Goal: Task Accomplishment & Management: Use online tool/utility

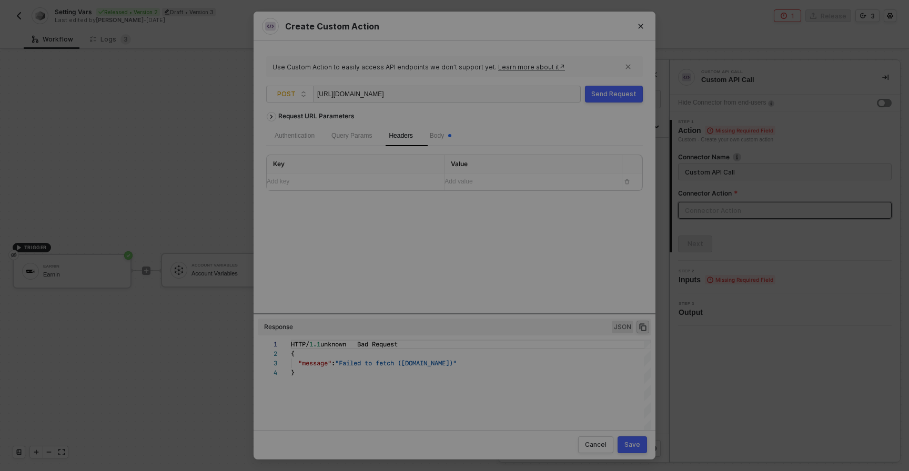
click at [109, 72] on div "Create Custom Action Use Custom Action to easily access API endpoints we don’t …" at bounding box center [454, 235] width 909 height 471
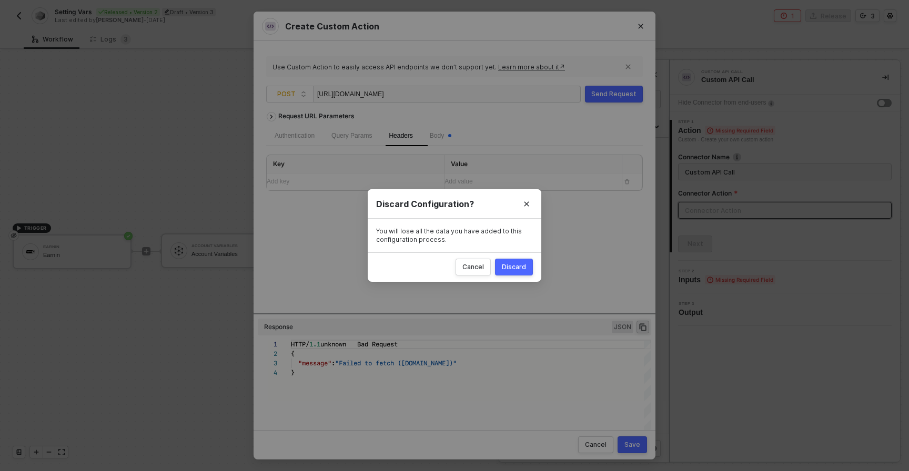
click at [512, 269] on div "Discard" at bounding box center [514, 267] width 24 height 8
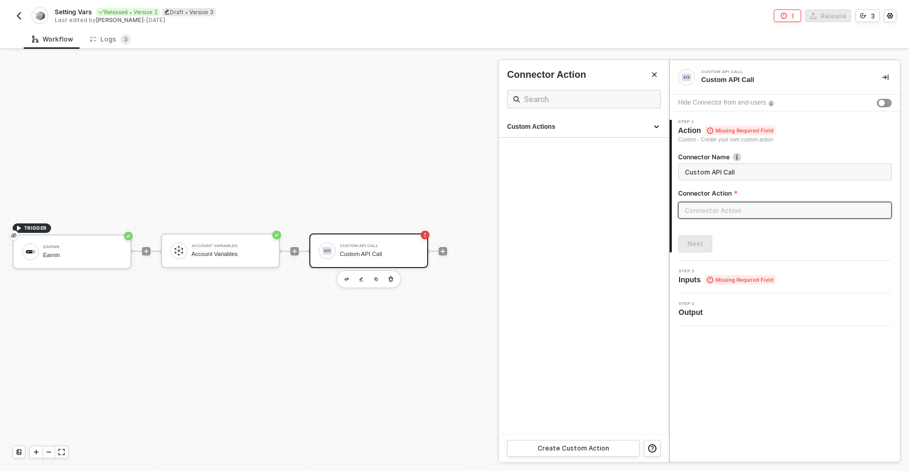
click at [26, 19] on div "Setting Vars Released • Version 2 Draft • Version 3 Last edited by Alejandro Go…" at bounding box center [234, 15] width 442 height 17
click at [19, 18] on img "button" at bounding box center [19, 16] width 8 height 8
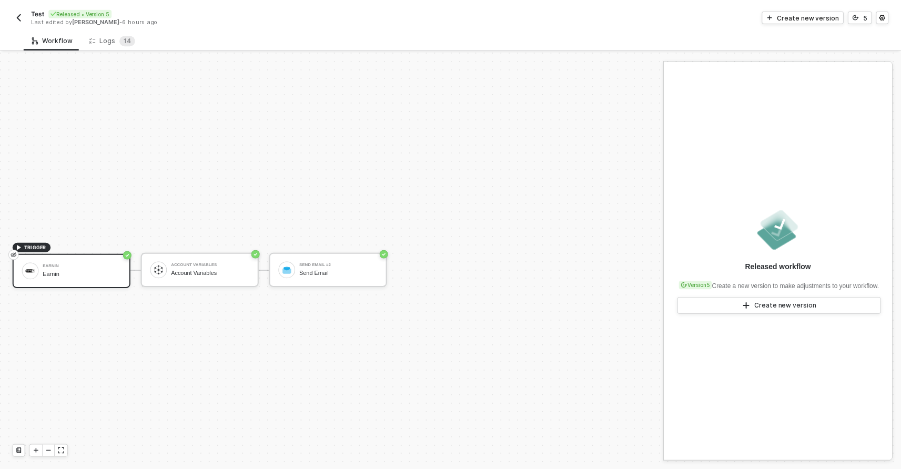
scroll to position [19, 0]
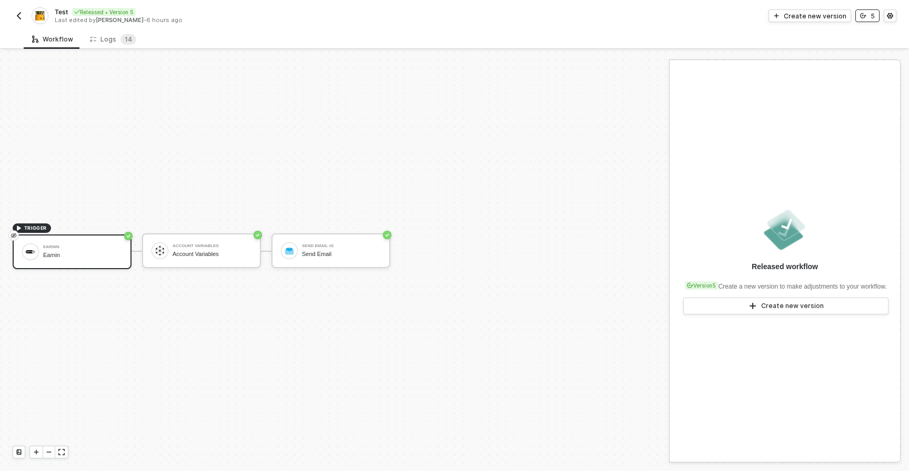
click at [871, 21] on button "5" at bounding box center [867, 15] width 24 height 13
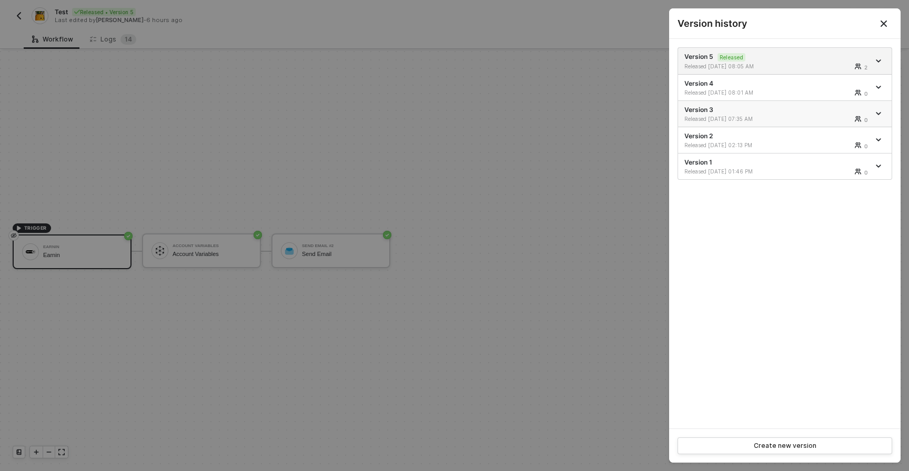
click at [792, 115] on div "Released [DATE] 07:35 AM 0" at bounding box center [776, 118] width 185 height 7
click at [789, 143] on div "Released [DATE] 02:13 PM 0" at bounding box center [776, 145] width 185 height 7
click at [883, 141] on link at bounding box center [880, 139] width 12 height 5
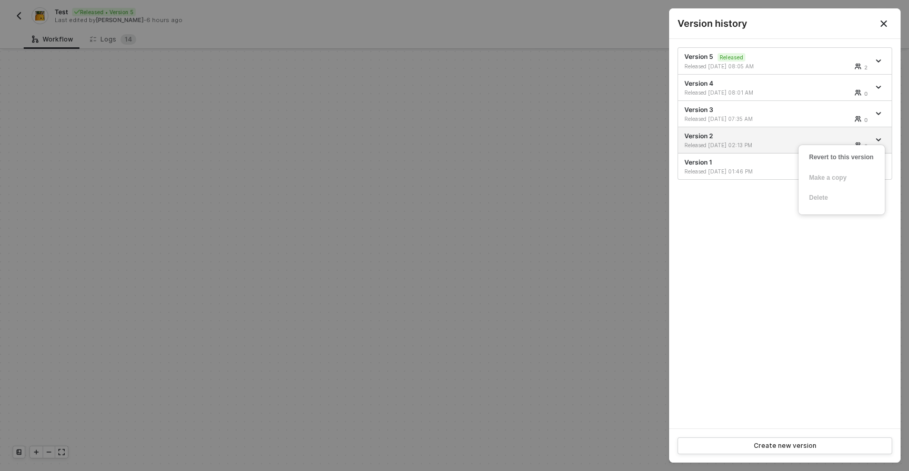
click at [537, 170] on div at bounding box center [454, 235] width 909 height 471
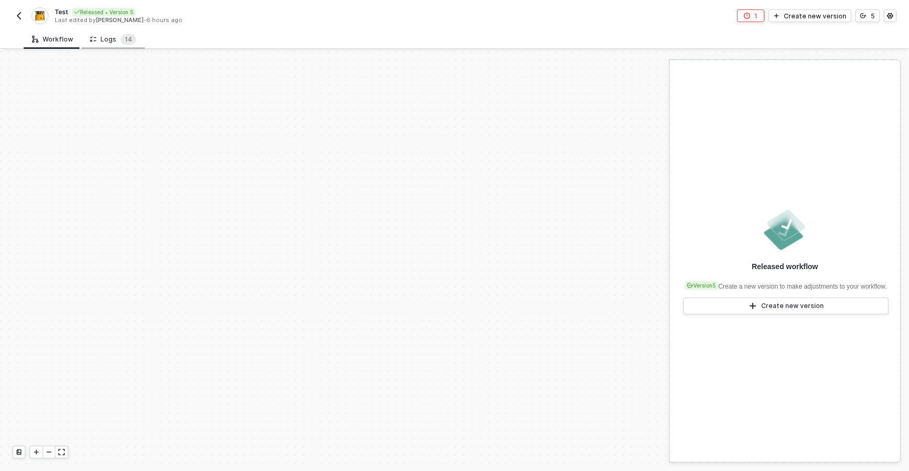
click at [113, 44] on div "Logs 1 4" at bounding box center [113, 39] width 46 height 11
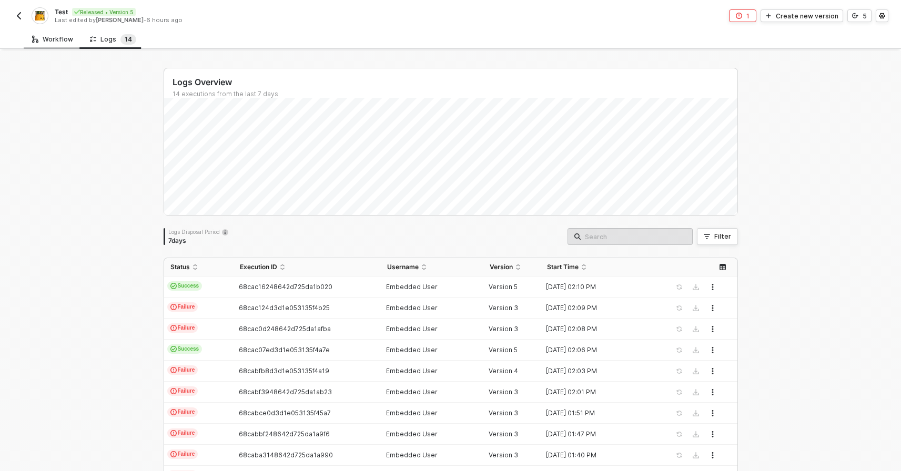
click at [53, 41] on div "Workflow" at bounding box center [52, 39] width 41 height 8
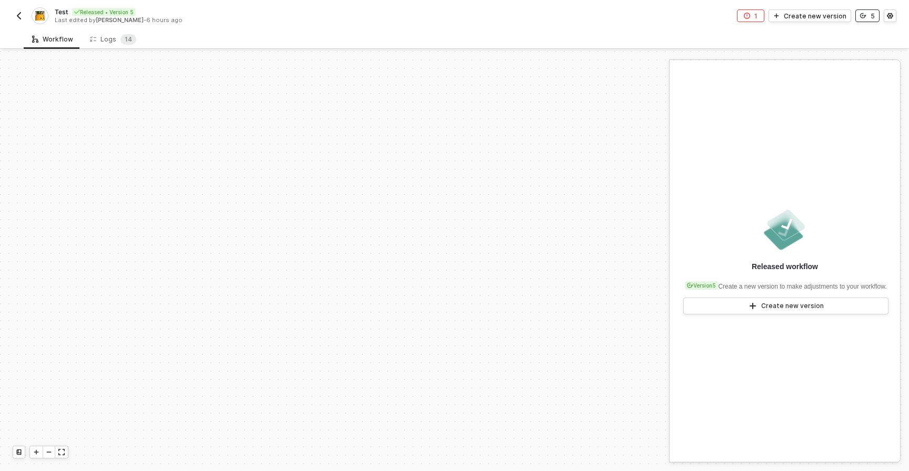
click at [866, 22] on button "5" at bounding box center [867, 15] width 24 height 13
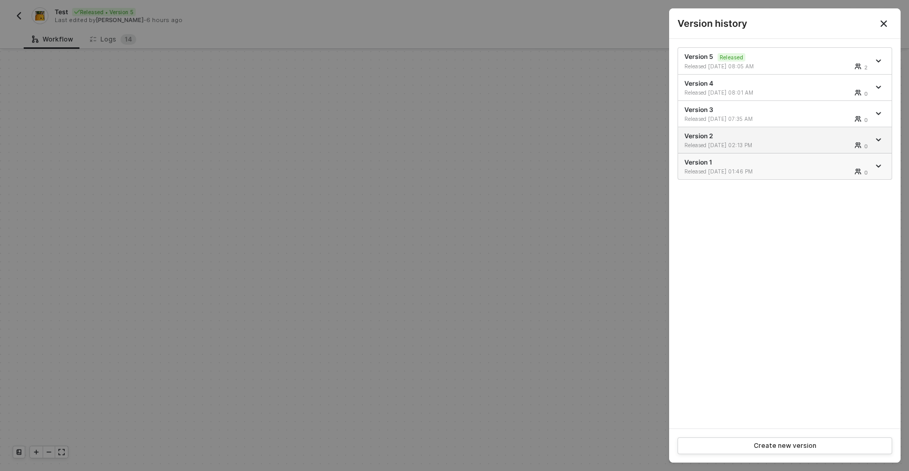
click at [733, 170] on div "Released [DATE] 01:46 PM" at bounding box center [731, 171] width 94 height 7
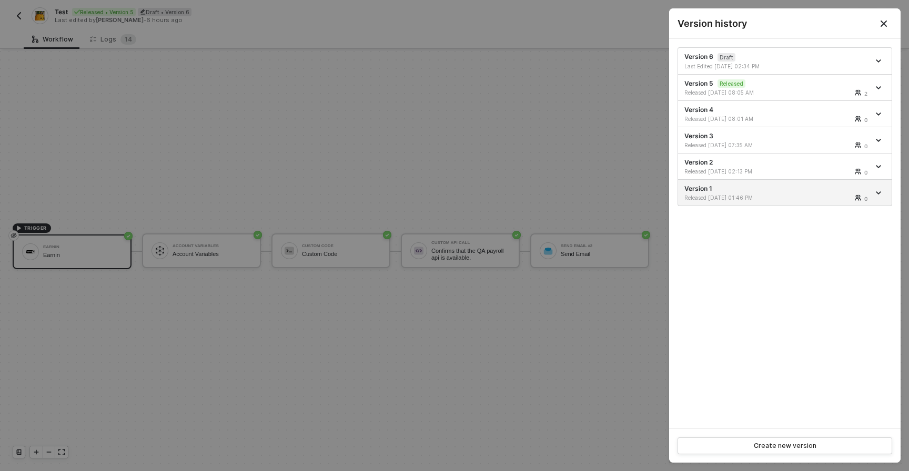
click at [466, 168] on div at bounding box center [454, 235] width 909 height 471
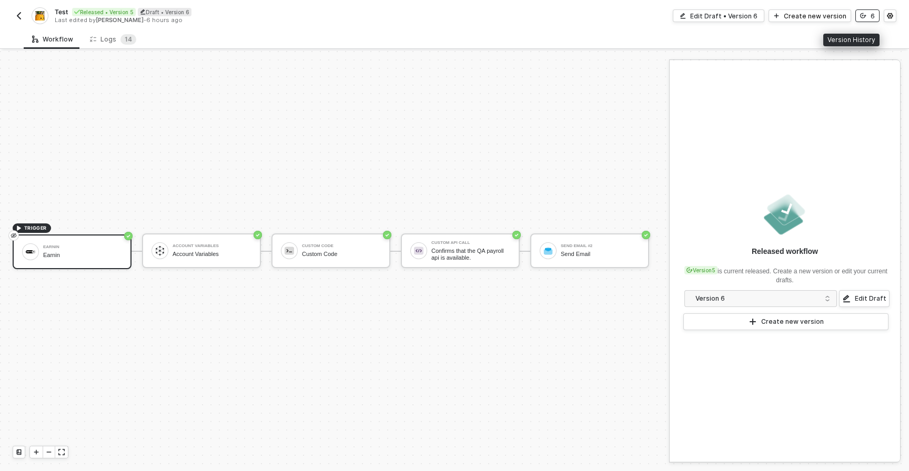
click at [865, 19] on button "6" at bounding box center [867, 15] width 24 height 13
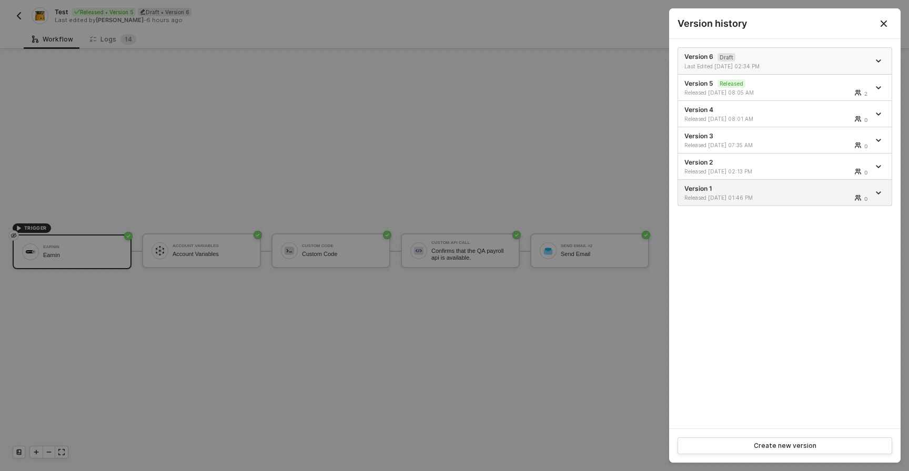
click at [802, 63] on div "Last Edited [DATE] 02:34 PM" at bounding box center [776, 66] width 185 height 7
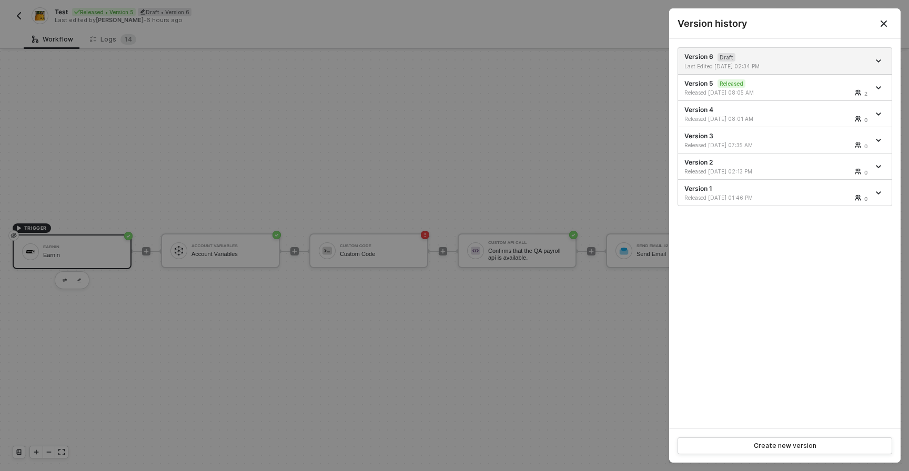
click at [355, 159] on div at bounding box center [454, 235] width 909 height 471
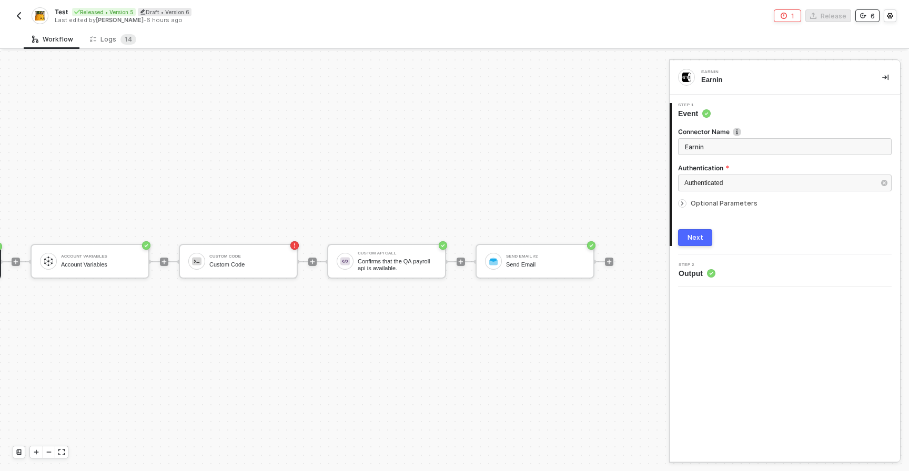
scroll to position [9, 136]
click at [369, 265] on div "Confirms that the QA payroll api is available." at bounding box center [391, 264] width 79 height 13
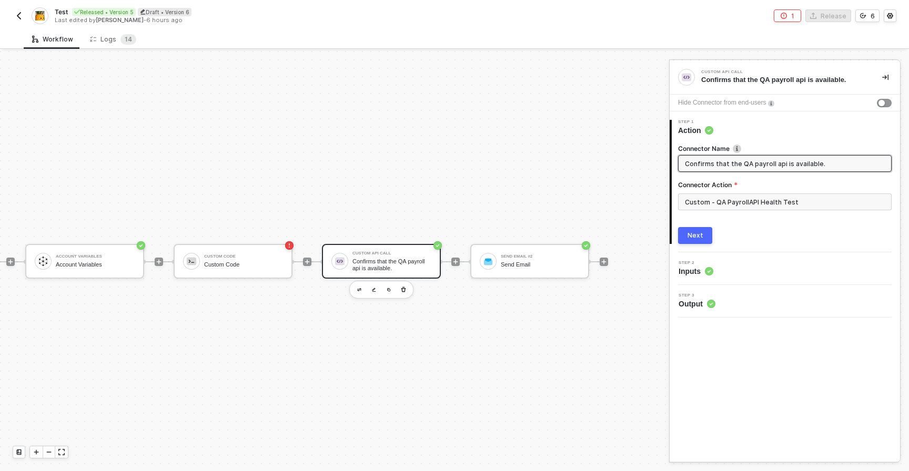
click at [716, 308] on div "Step 3 Output" at bounding box center [786, 302] width 228 height 16
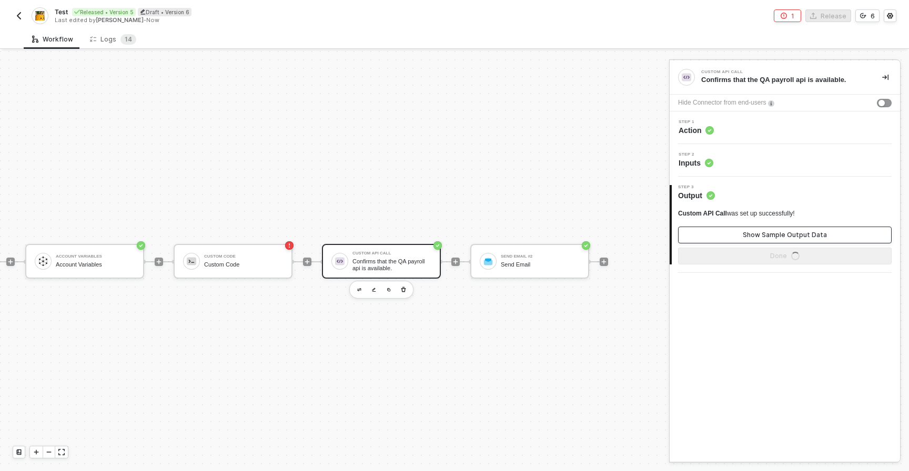
click at [795, 233] on div "Show Sample Output Data" at bounding box center [785, 235] width 84 height 8
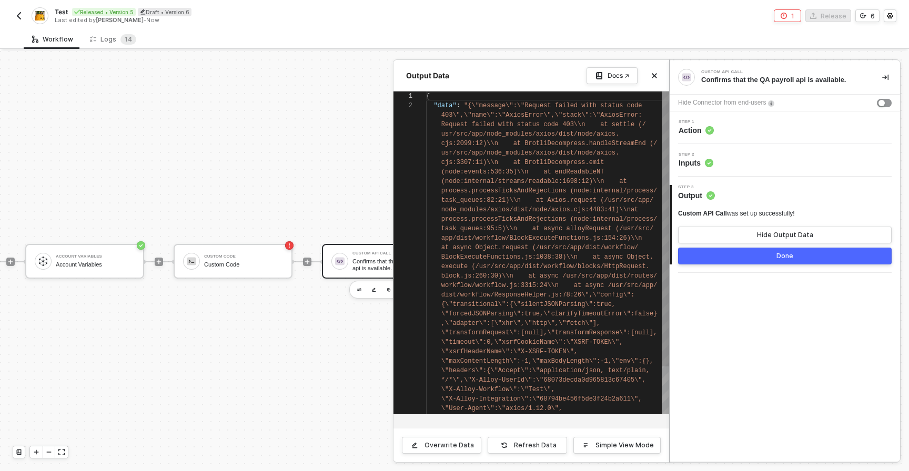
scroll to position [9, 0]
click at [655, 77] on icon "icon-close" at bounding box center [654, 76] width 5 height 5
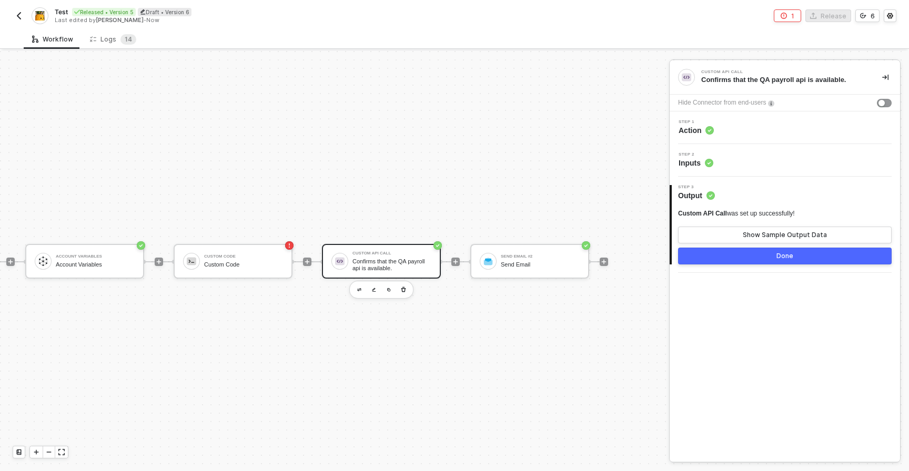
click at [430, 334] on div "TRIGGER Earnin Earnin Account Variables Account Variables Custom Code Custom Co…" at bounding box center [236, 262] width 744 height 440
